Goal: Task Accomplishment & Management: Use online tool/utility

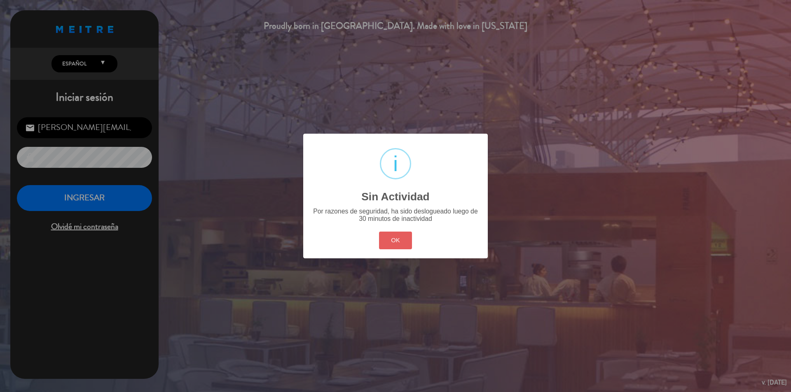
click at [404, 238] on button "OK" at bounding box center [395, 241] width 33 height 18
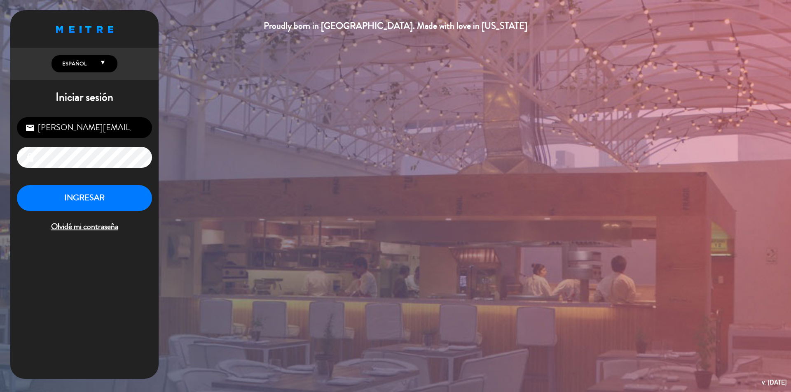
click at [101, 212] on div "INGRESAR Olvidé mi contraseña" at bounding box center [84, 209] width 135 height 49
click at [129, 205] on button "INGRESAR" at bounding box center [84, 198] width 135 height 26
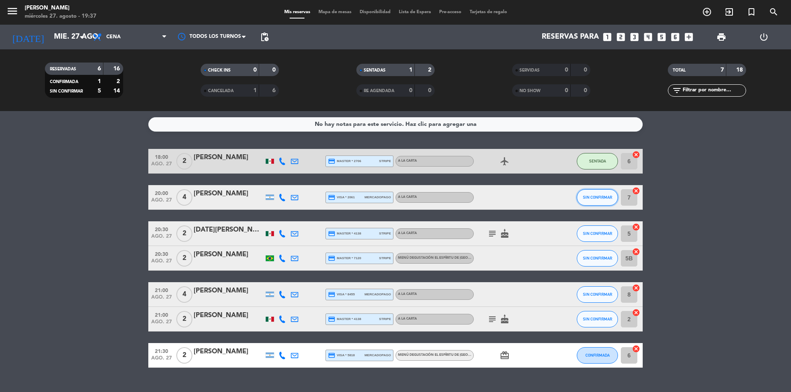
click at [601, 199] on span "SIN CONFIRMAR" at bounding box center [597, 197] width 29 height 5
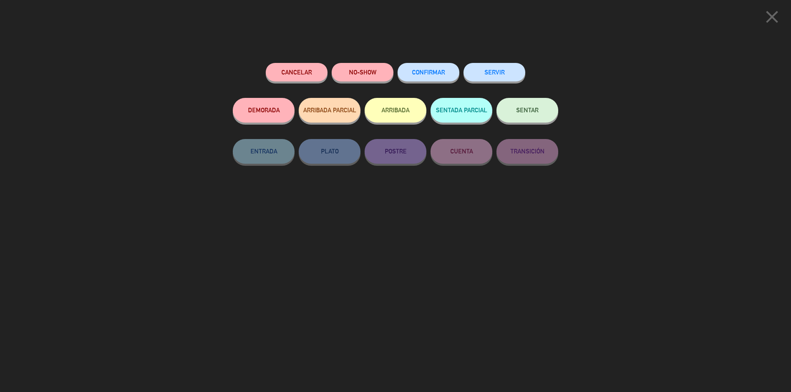
click at [527, 110] on span "SENTAR" at bounding box center [527, 110] width 22 height 7
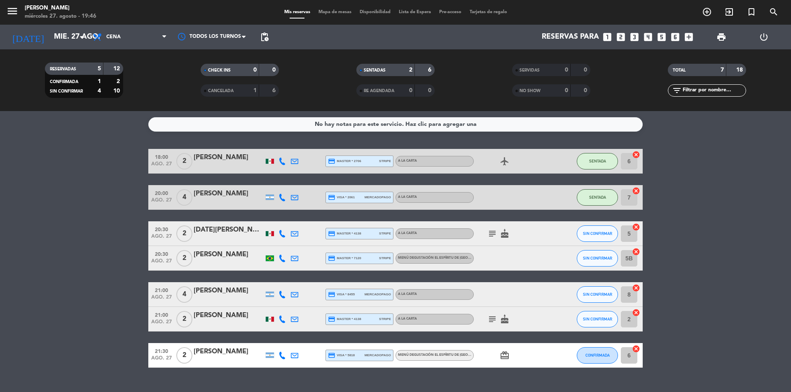
drag, startPoint x: 85, startPoint y: 167, endPoint x: 244, endPoint y: 205, distance: 163.4
click at [85, 167] on bookings-row "18:00 [DATE] 2 [PERSON_NAME] credit_card master * 2706 stripe A la carta airpla…" at bounding box center [395, 258] width 791 height 219
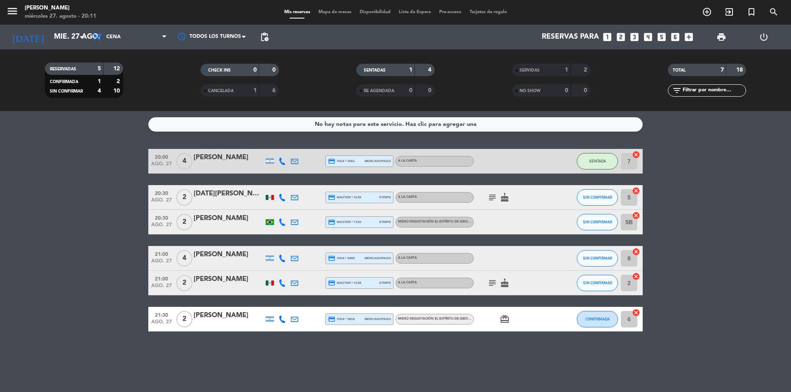
click at [70, 201] on bookings-row "20:00 [DATE] 4 [PERSON_NAME] credit_card visa * 2061 mercadopago A la carta SEN…" at bounding box center [395, 240] width 791 height 183
click at [81, 205] on bookings-row "20:00 [DATE] 4 [PERSON_NAME] credit_card visa * 2061 mercadopago A la carta SEN…" at bounding box center [395, 240] width 791 height 183
